Goal: Information Seeking & Learning: Find specific page/section

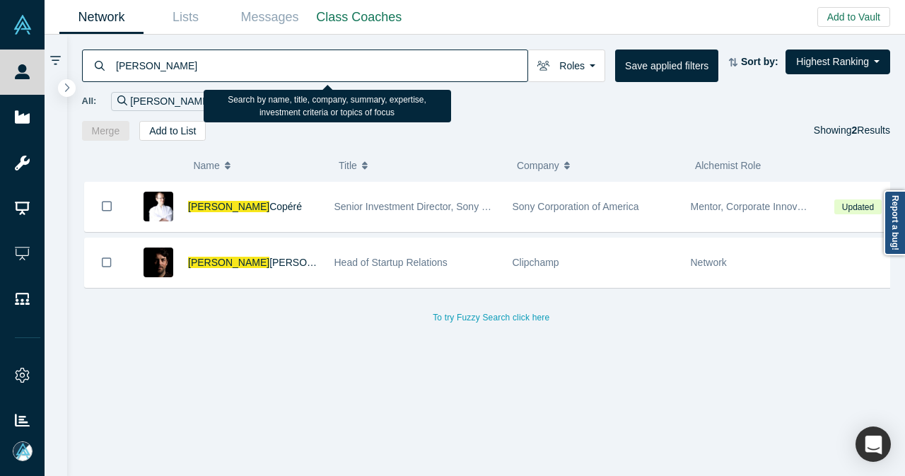
click at [67, 69] on div "ludovic Roles Founders Faculty Mentors Alumni Mentor Angels VCs Corporate Innov…" at bounding box center [486, 88] width 839 height 106
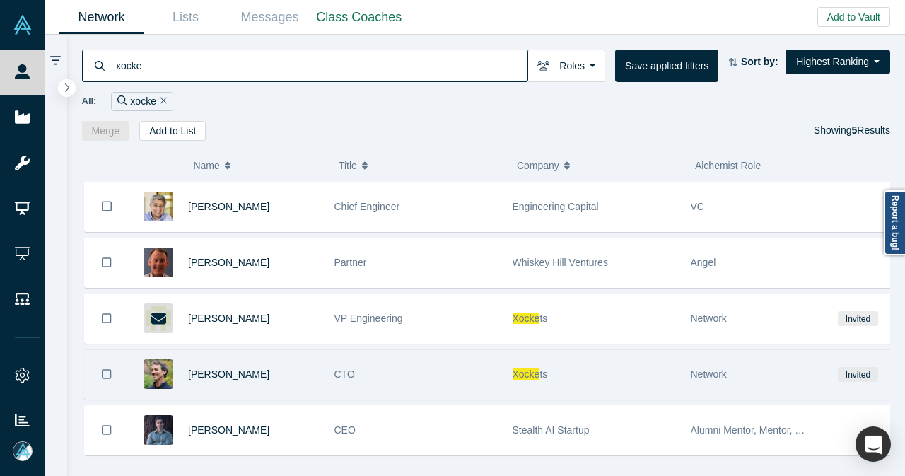
type input "xocke"
click at [429, 353] on div "CTO" at bounding box center [416, 374] width 163 height 49
